Goal: Leave review/rating

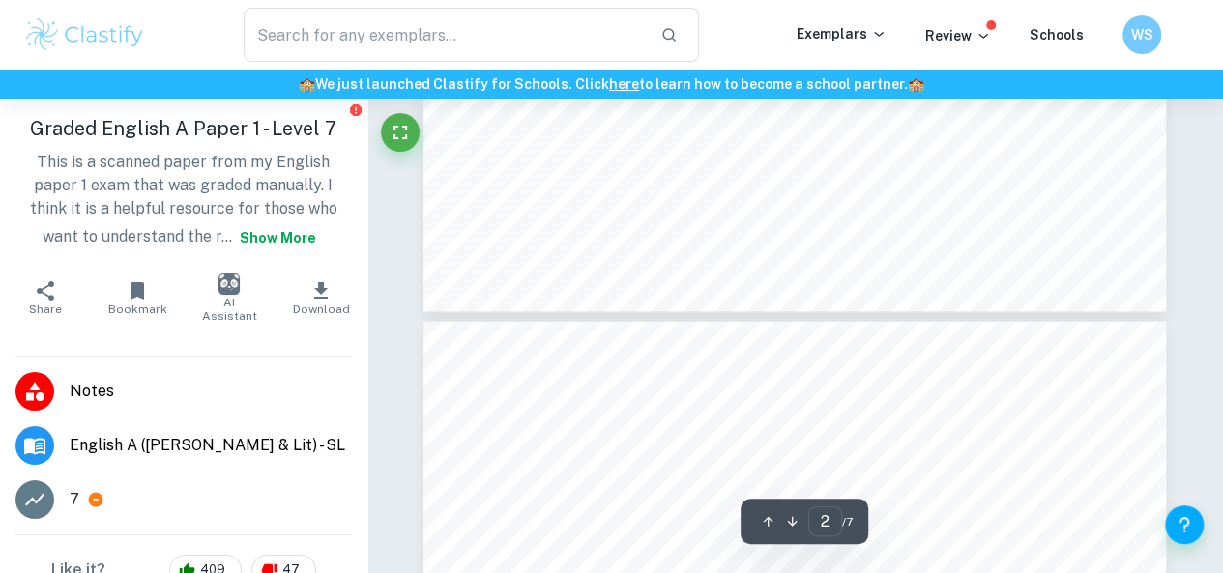
scroll to position [1712, 0]
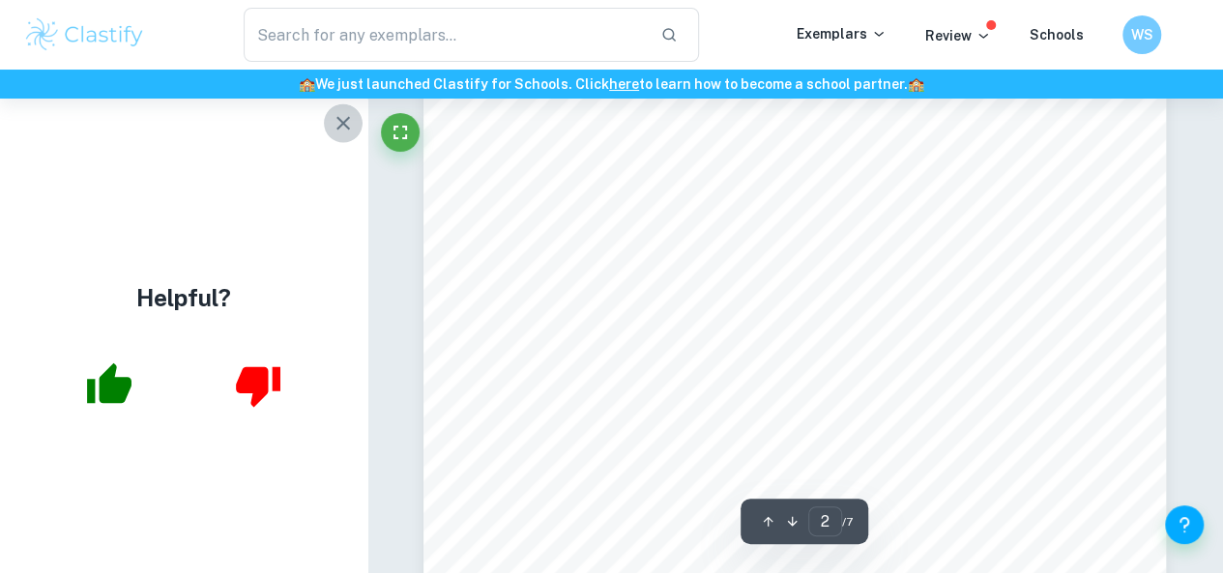
click at [335, 127] on icon "button" at bounding box center [343, 122] width 23 height 23
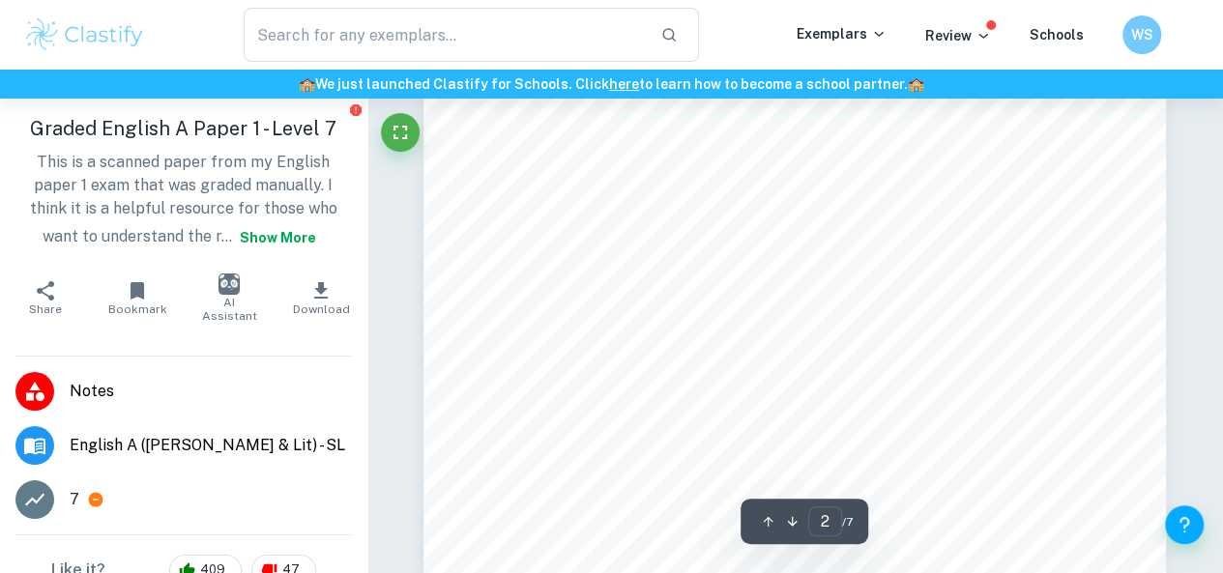
scroll to position [1759, 0]
click at [859, 403] on div at bounding box center [795, 65] width 743 height 1050
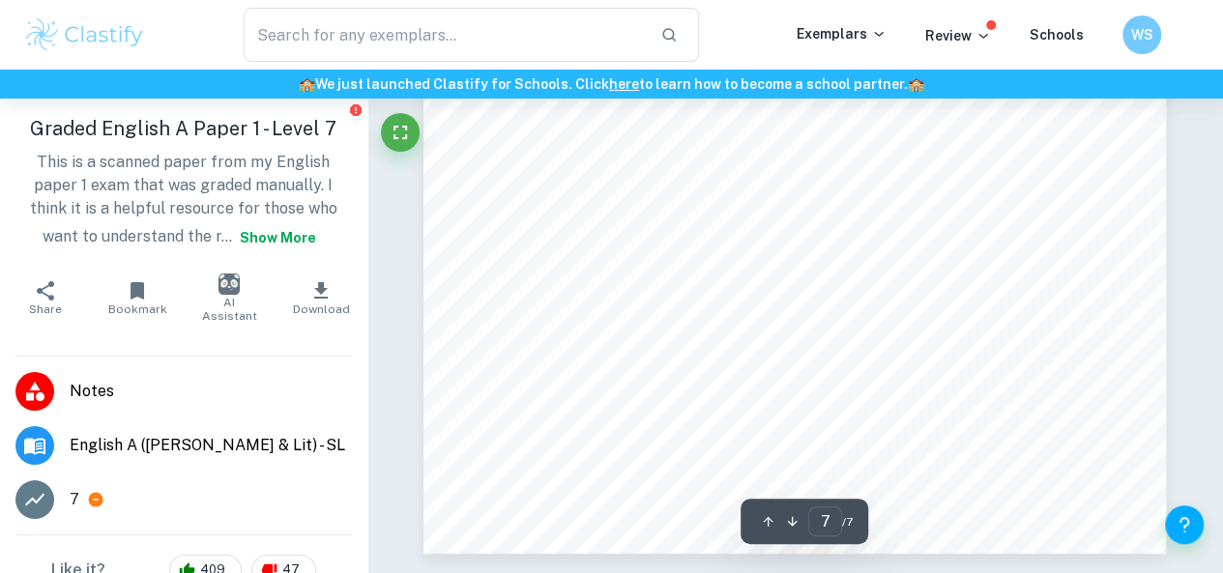
scroll to position [6887, 0]
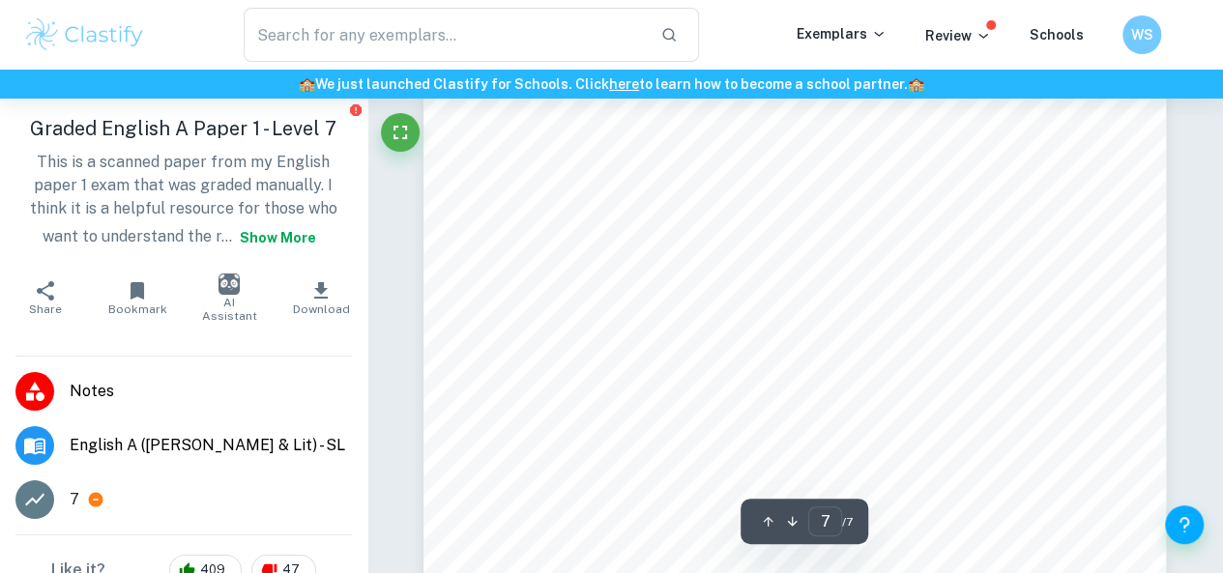
click at [835, 346] on div at bounding box center [795, 236] width 743 height 1050
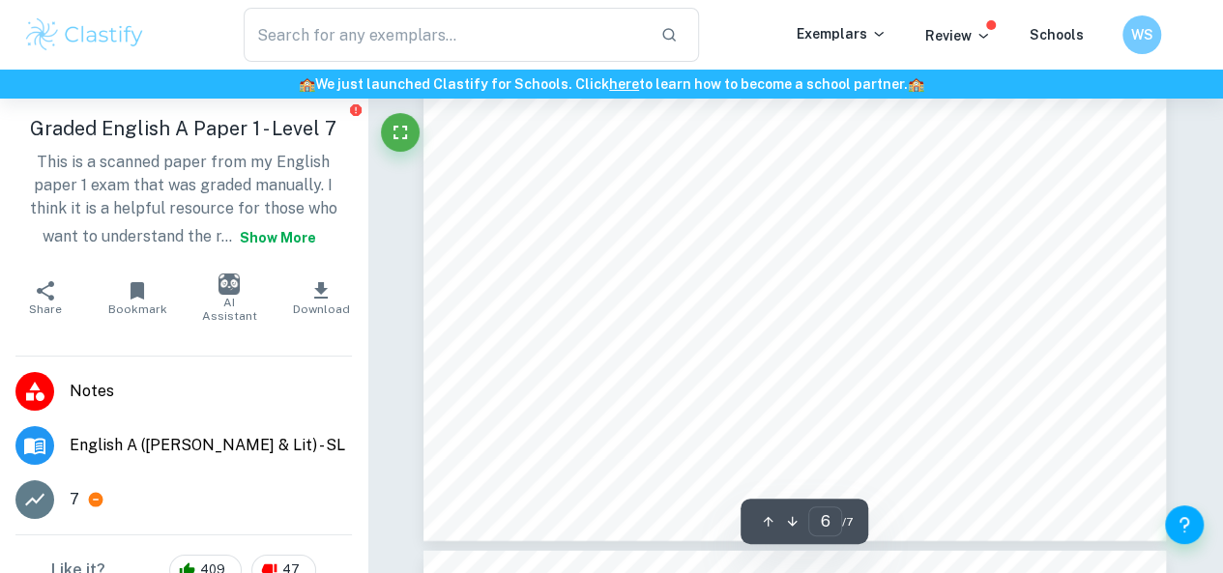
scroll to position [5916, 0]
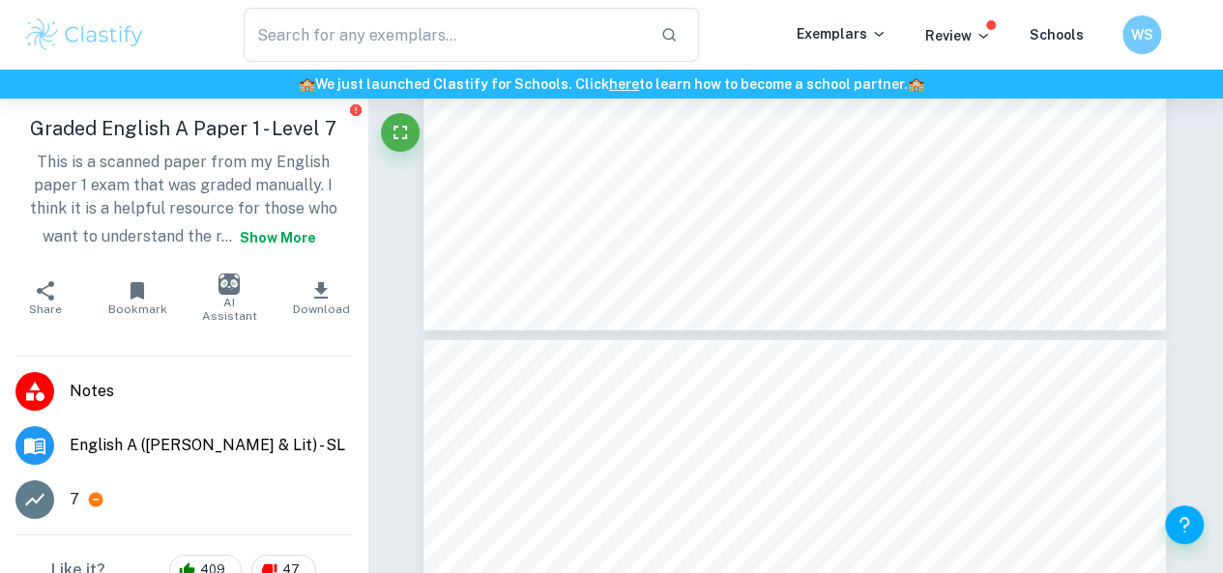
type input "7"
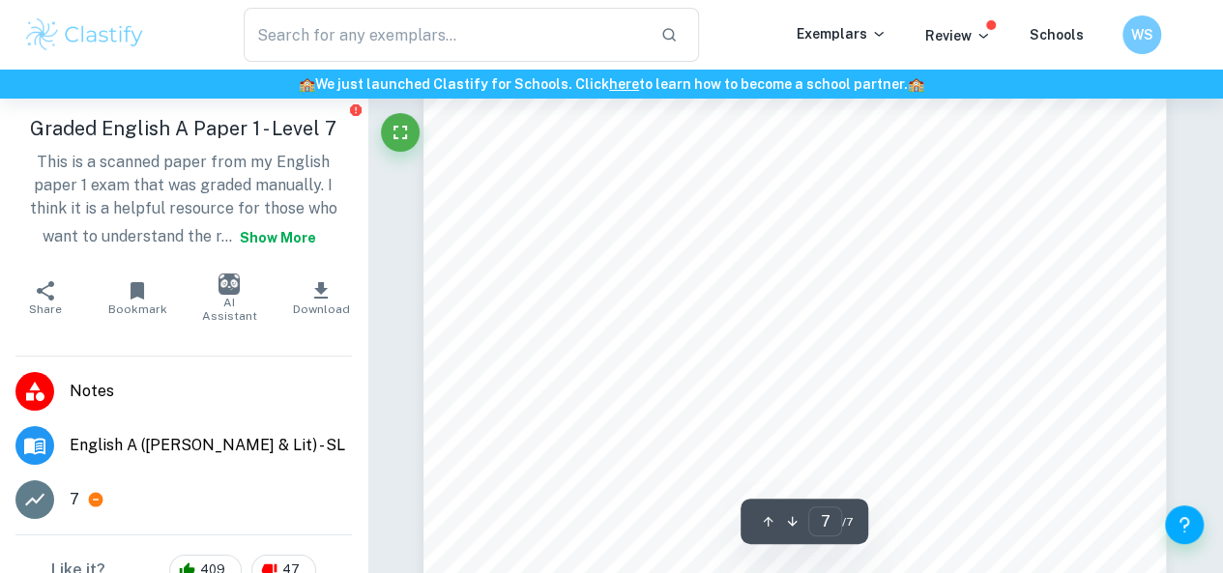
scroll to position [6618, 0]
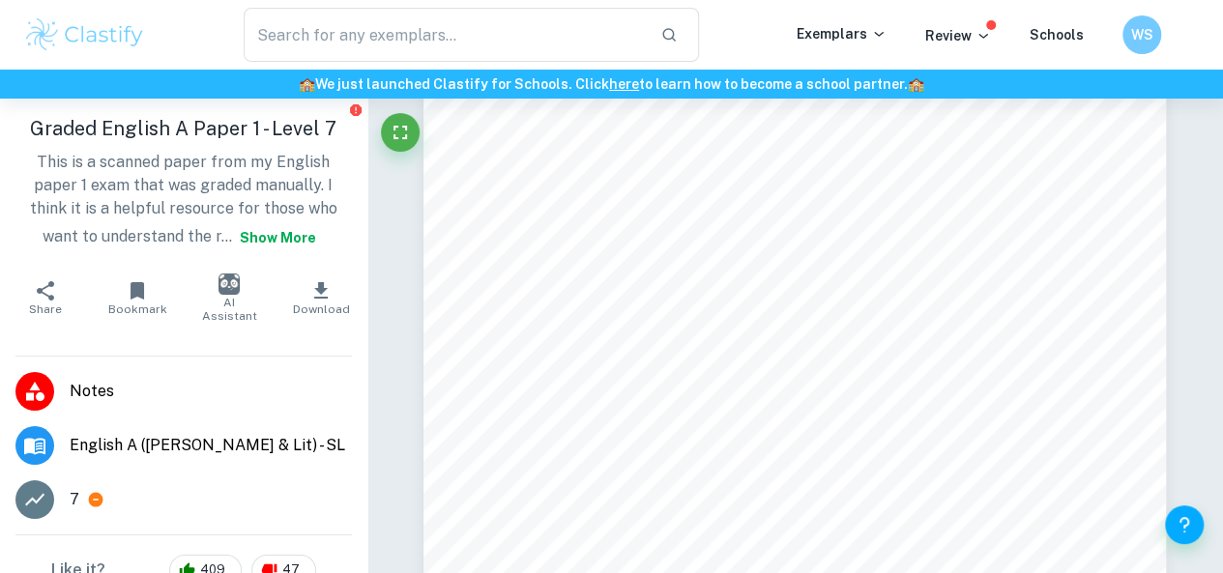
scroll to position [319, 0]
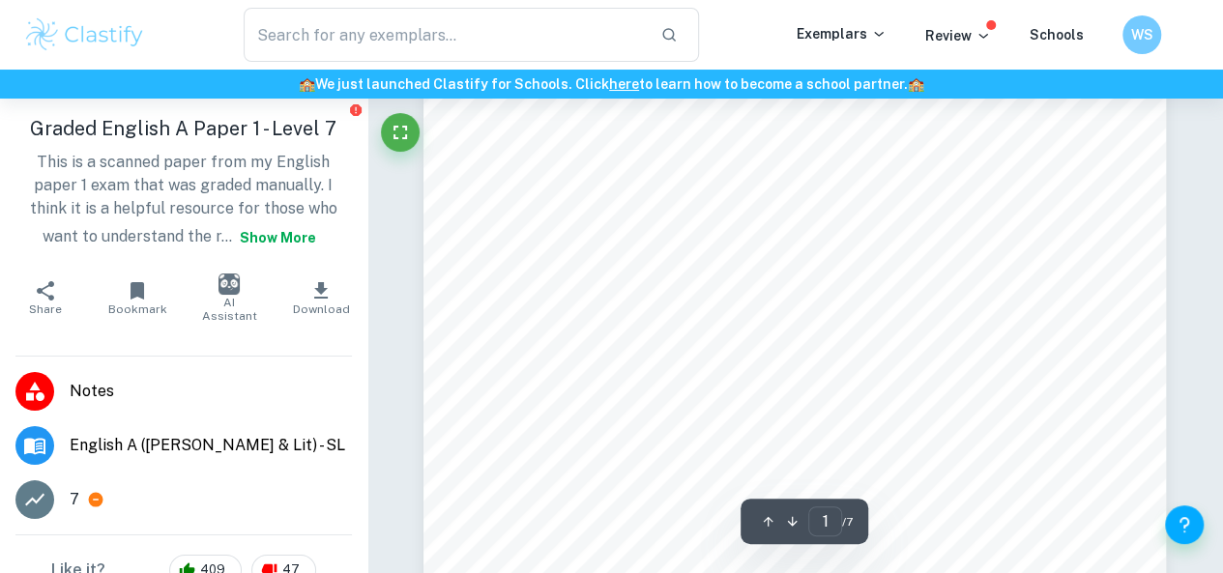
click at [848, 332] on div at bounding box center [795, 324] width 743 height 1050
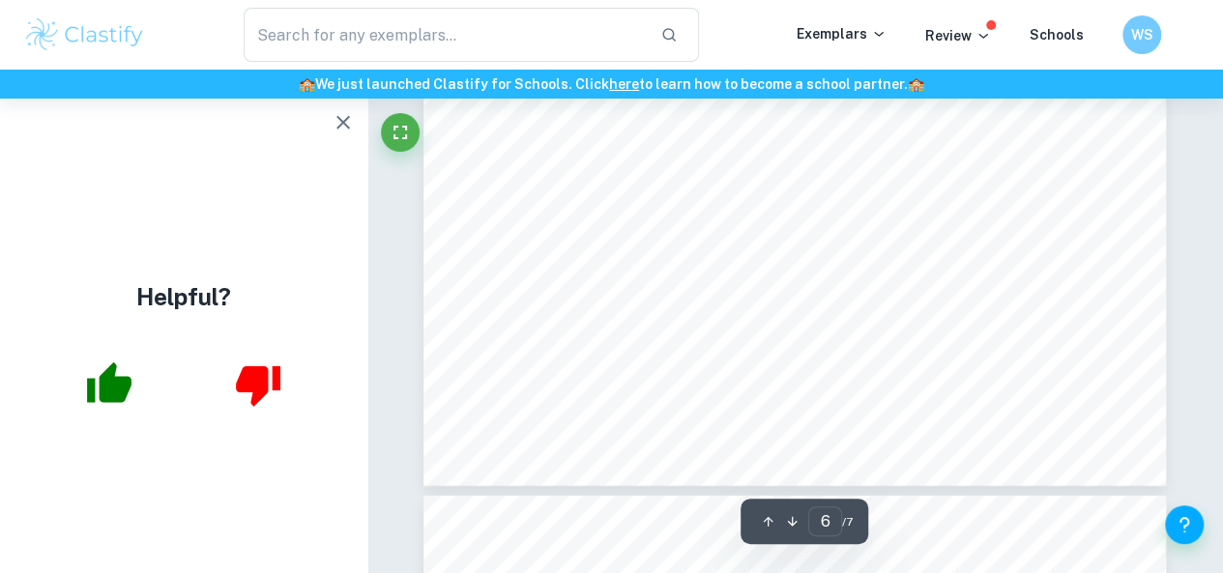
type input "7"
